Goal: Check status: Check status

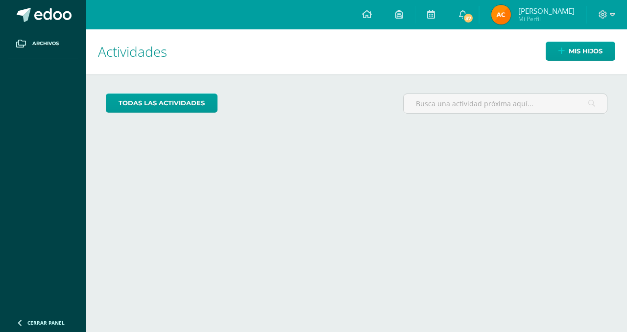
click at [596, 77] on div "todas las Actividades No tienes actividades Échale un vistazo a los demás perío…" at bounding box center [356, 107] width 541 height 67
click at [574, 64] on div "Mis hijos" at bounding box center [574, 51] width 105 height 44
click at [577, 52] on span "Mis hijos" at bounding box center [586, 51] width 34 height 18
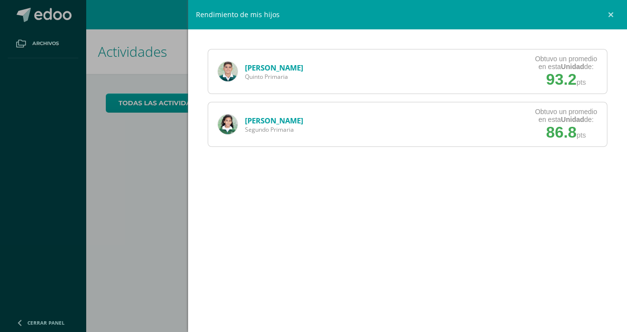
click at [264, 68] on link "[PERSON_NAME]" at bounding box center [274, 68] width 58 height 10
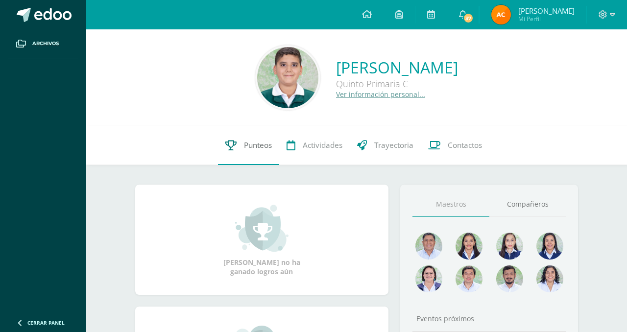
click at [238, 143] on link "Punteos" at bounding box center [248, 145] width 61 height 39
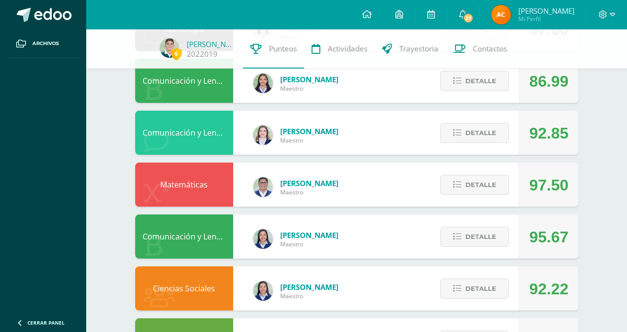
scroll to position [306, 0]
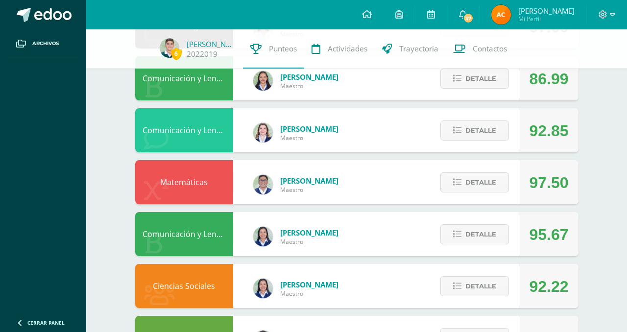
click at [467, 194] on div "Detalle" at bounding box center [472, 182] width 93 height 44
click at [467, 193] on button "Detalle" at bounding box center [474, 182] width 69 height 20
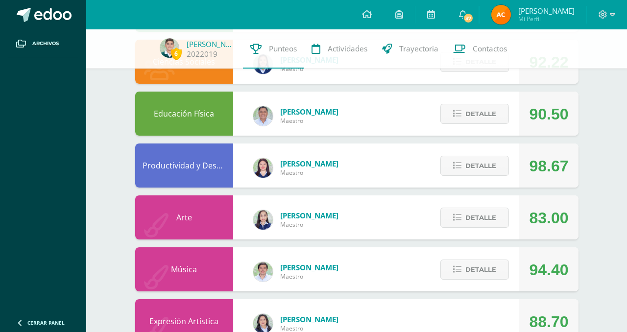
scroll to position [754, 0]
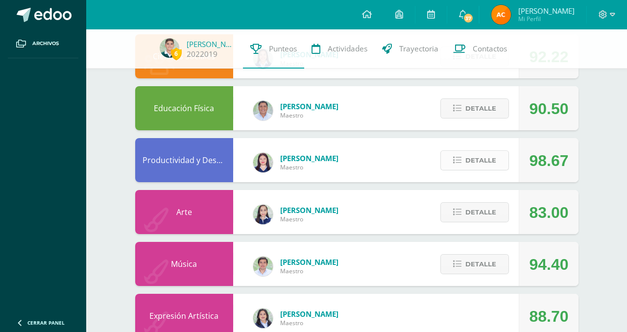
click at [466, 164] on span "Detalle" at bounding box center [480, 160] width 31 height 18
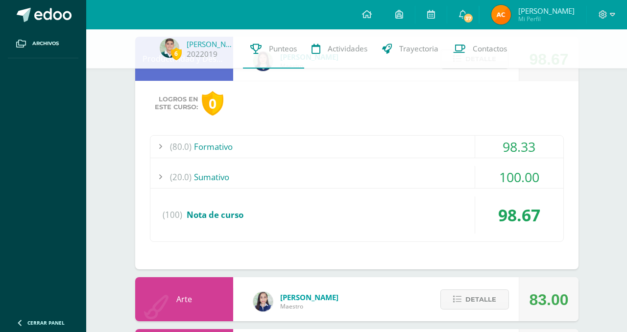
scroll to position [857, 0]
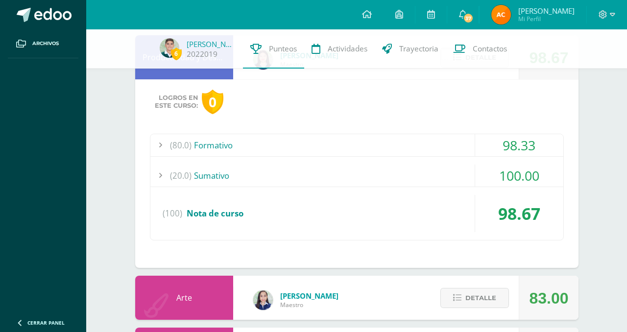
click at [404, 142] on div "(80.0) Formativo" at bounding box center [356, 145] width 413 height 22
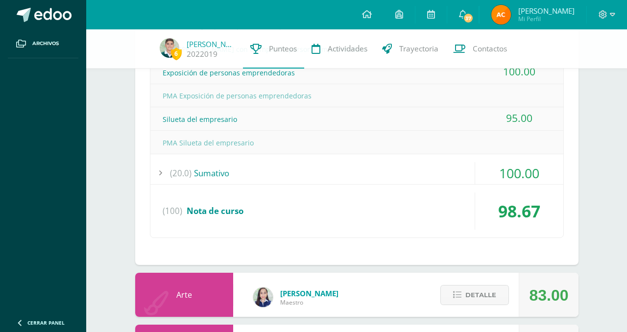
click at [403, 166] on div "(20.0) Sumativo" at bounding box center [356, 173] width 413 height 22
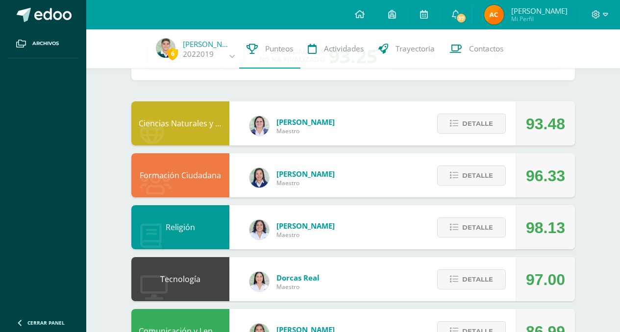
scroll to position [0, 0]
